Goal: Information Seeking & Learning: Learn about a topic

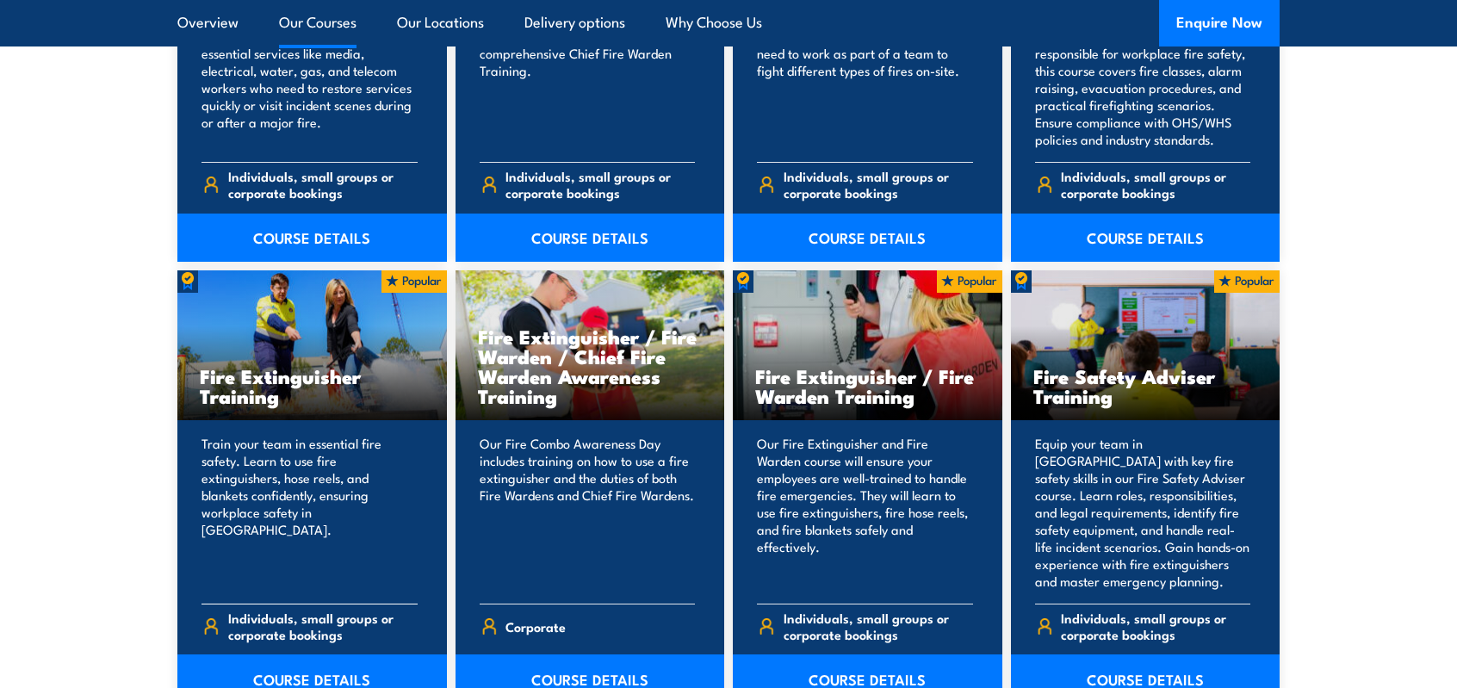
scroll to position [1808, 0]
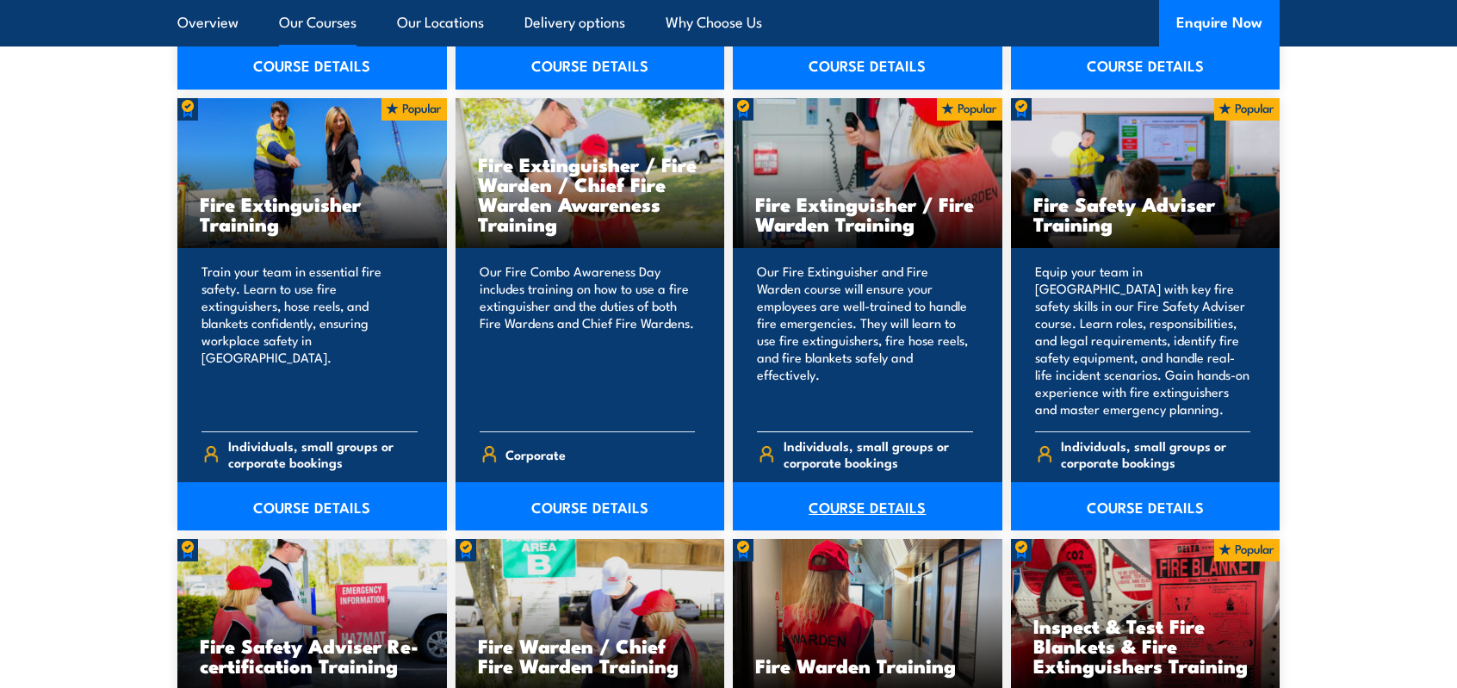
click at [861, 505] on link "COURSE DETAILS" at bounding box center [868, 506] width 270 height 48
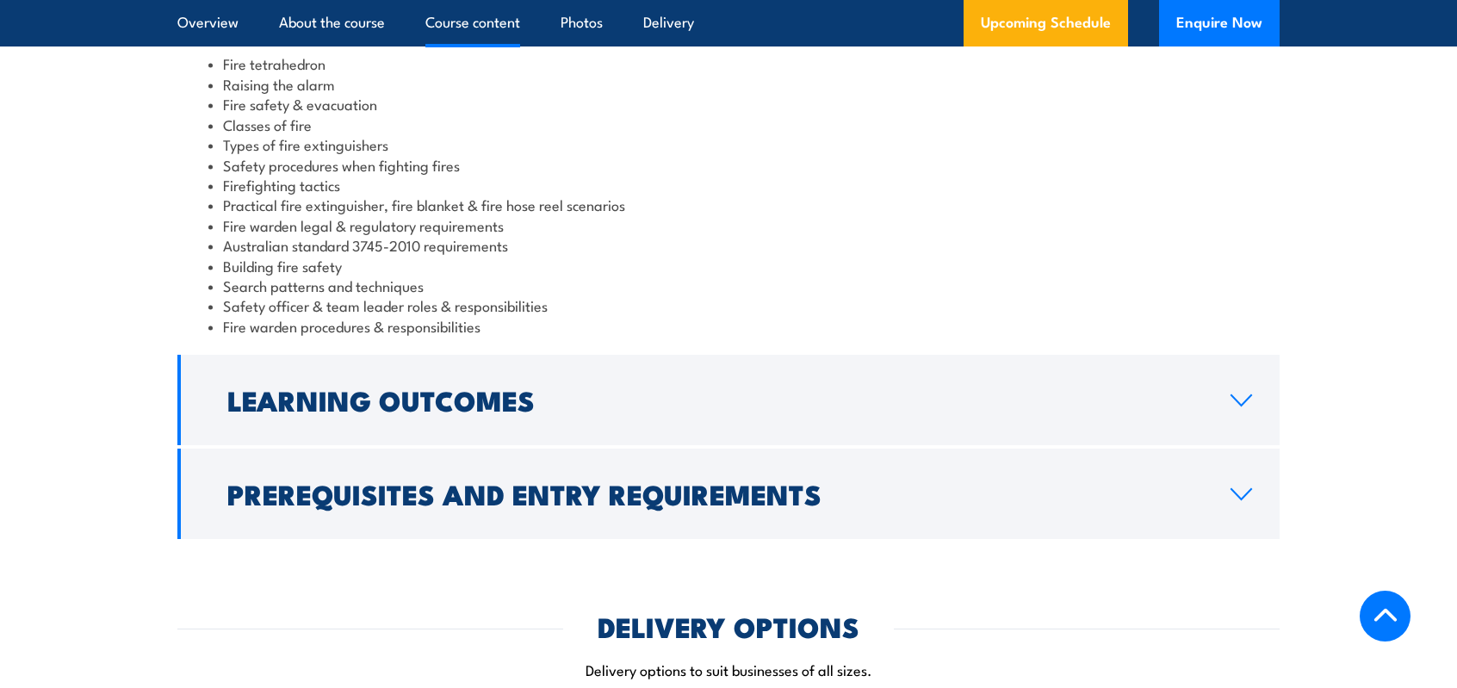
scroll to position [1636, 0]
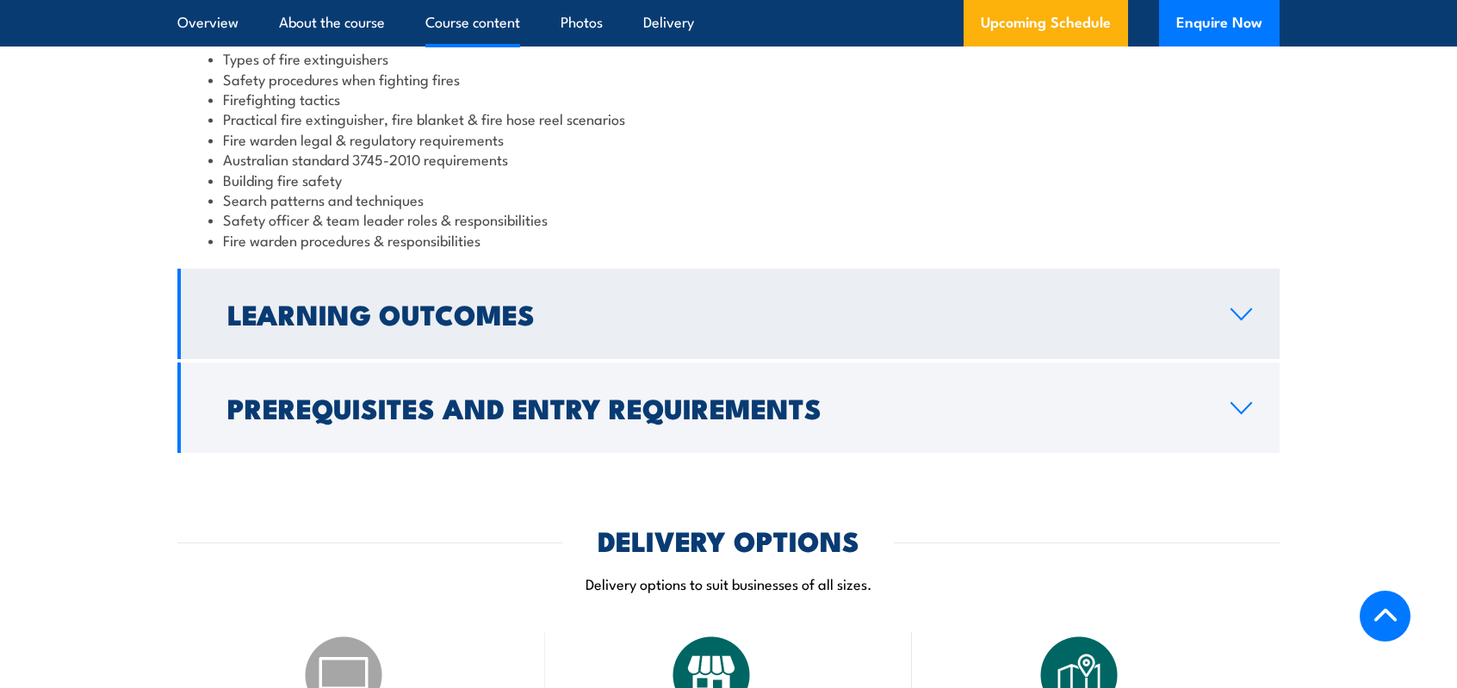
click at [723, 337] on link "Learning Outcomes" at bounding box center [728, 314] width 1102 height 90
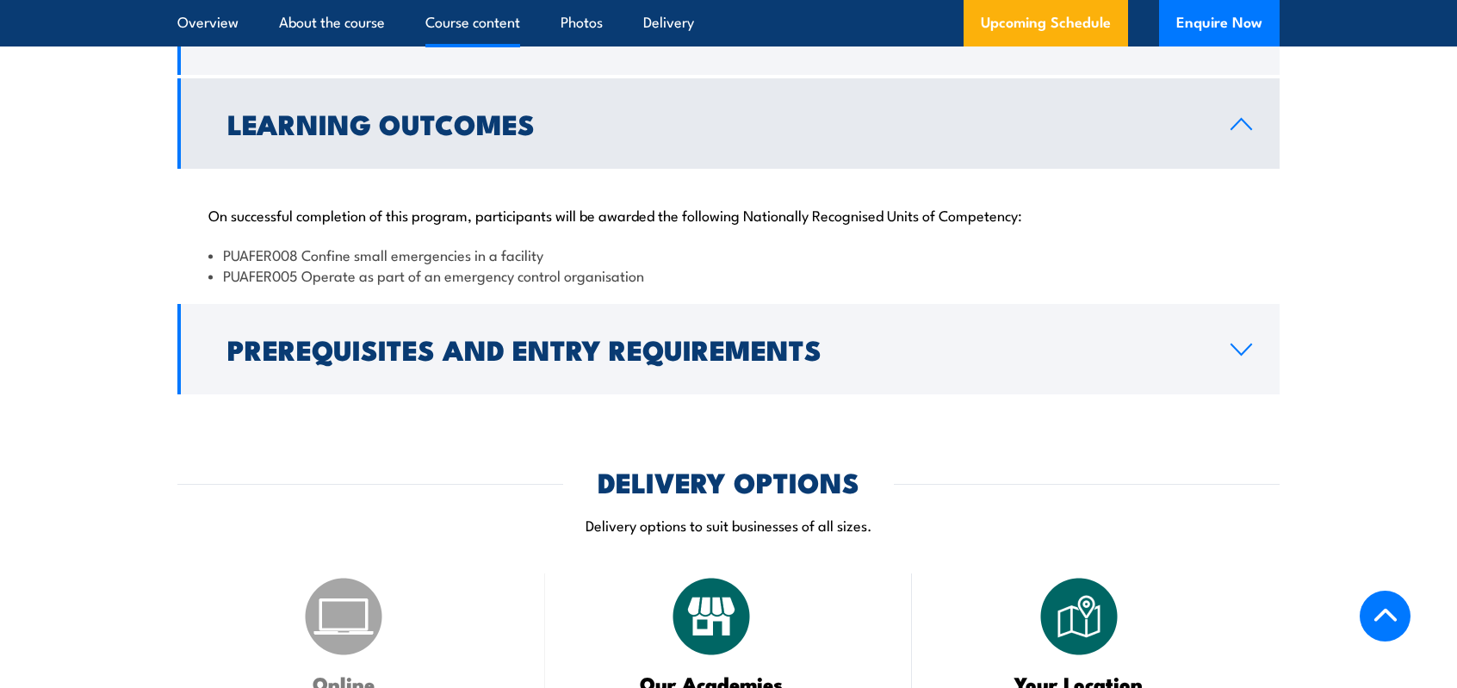
scroll to position [1427, 0]
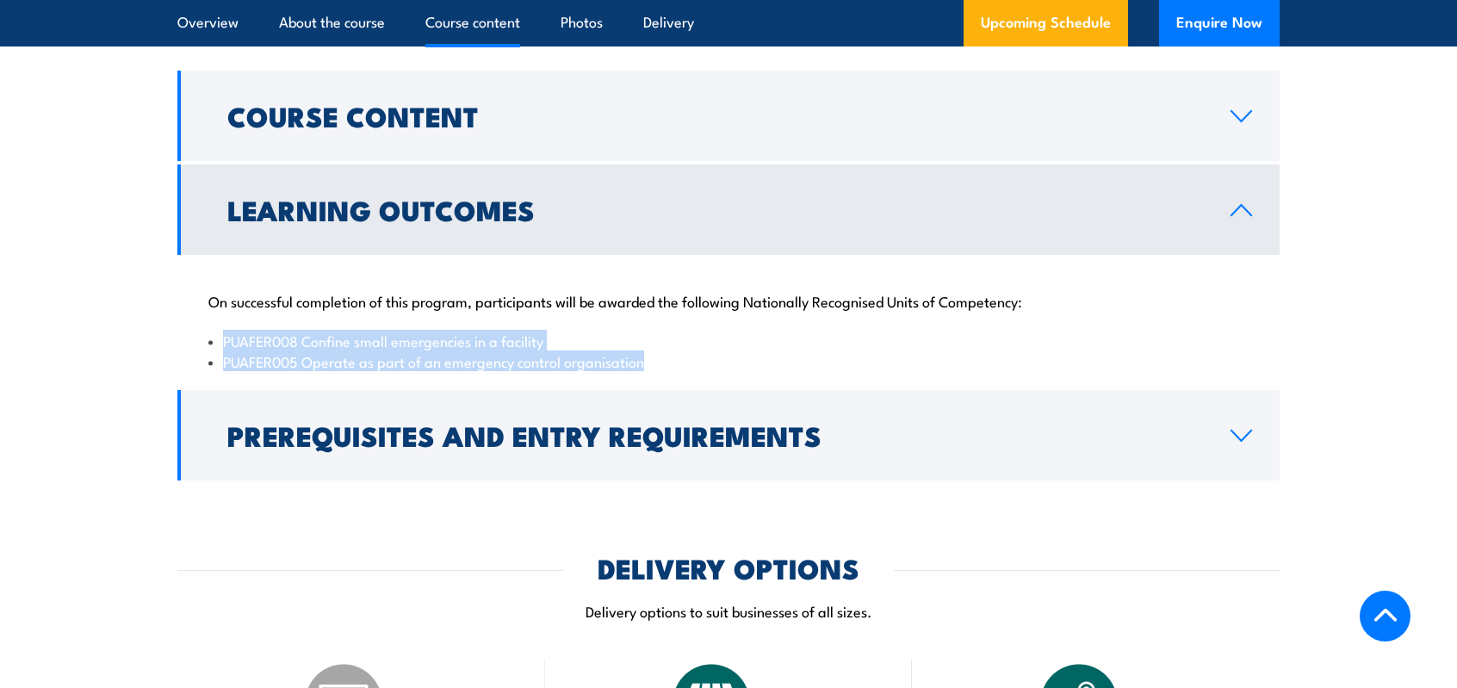
drag, startPoint x: 645, startPoint y: 363, endPoint x: 206, endPoint y: 340, distance: 439.8
click at [206, 340] on div "On successful completion of this program, participants will be awarded the foll…" at bounding box center [728, 321] width 1102 height 132
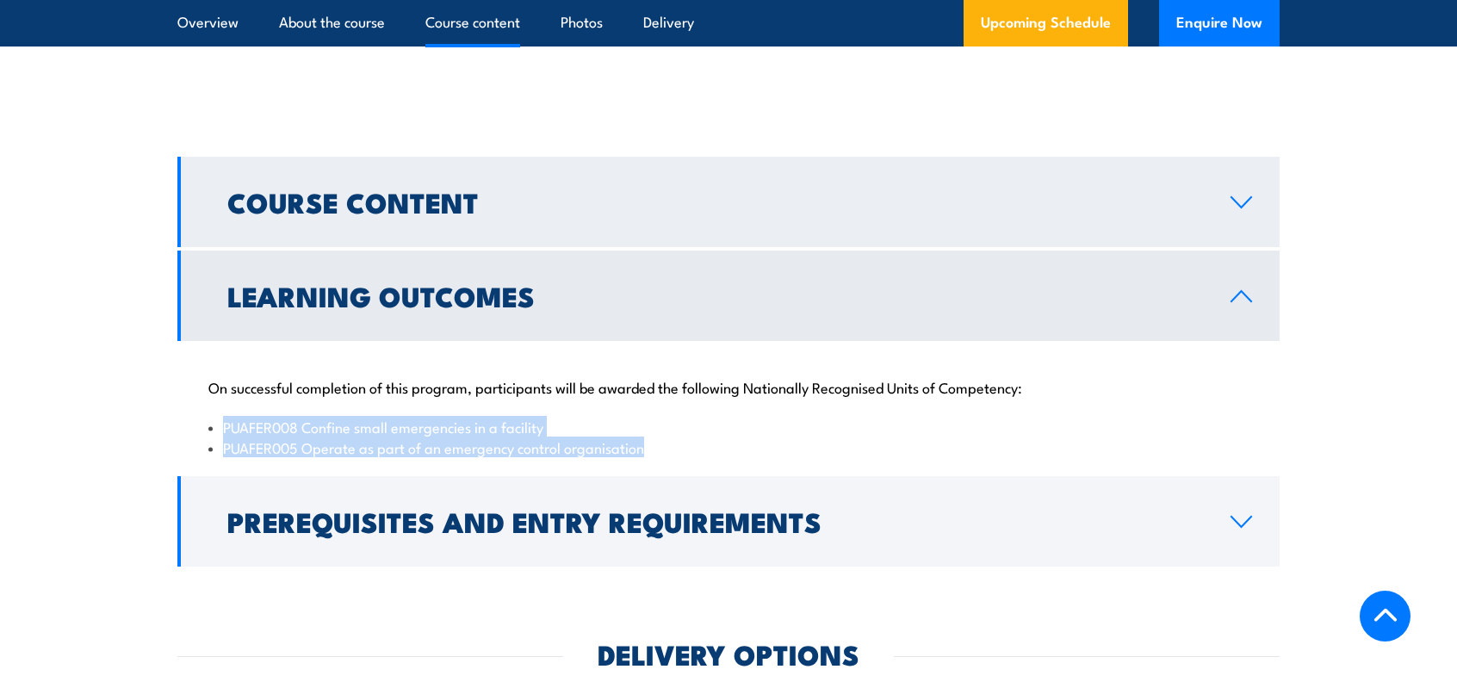
drag, startPoint x: 506, startPoint y: 198, endPoint x: 541, endPoint y: 192, distance: 35.0
click at [506, 197] on h2 "Course Content" at bounding box center [715, 201] width 976 height 24
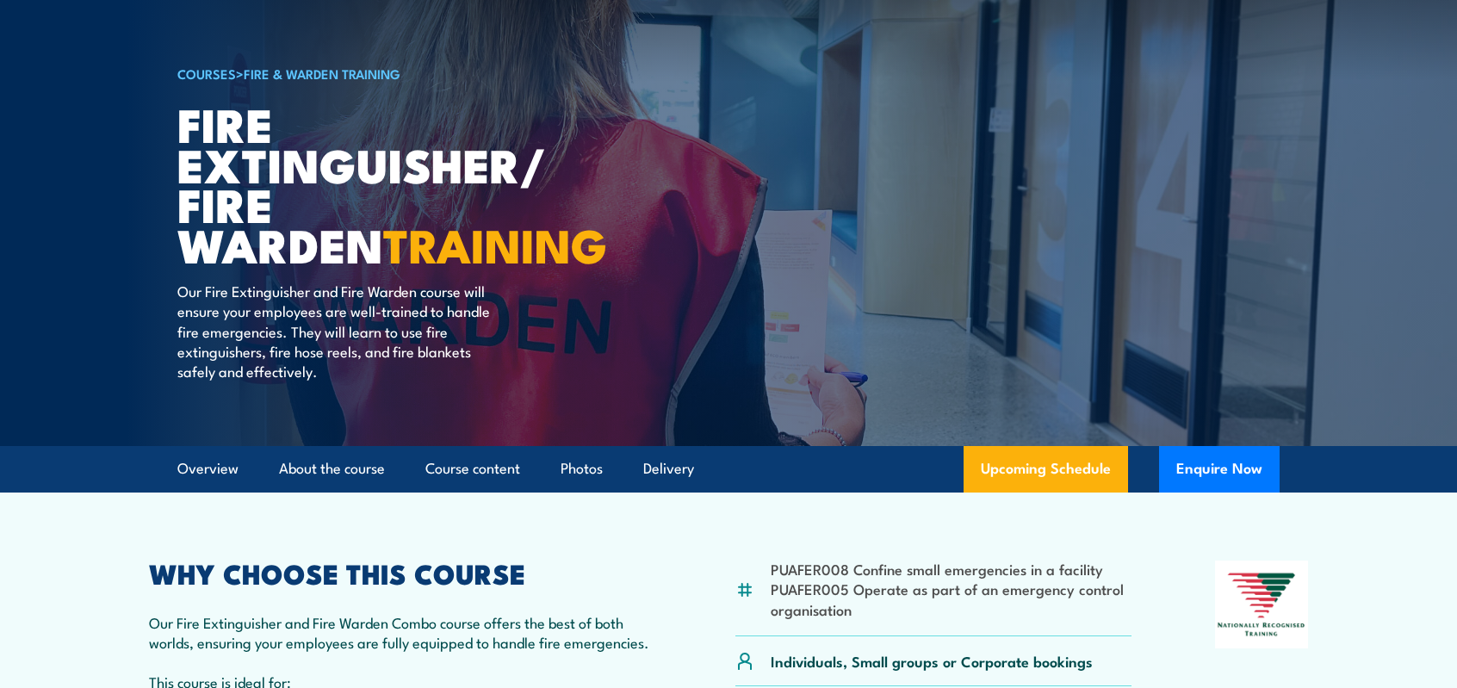
scroll to position [0, 0]
